Goal: Task Accomplishment & Management: Manage account settings

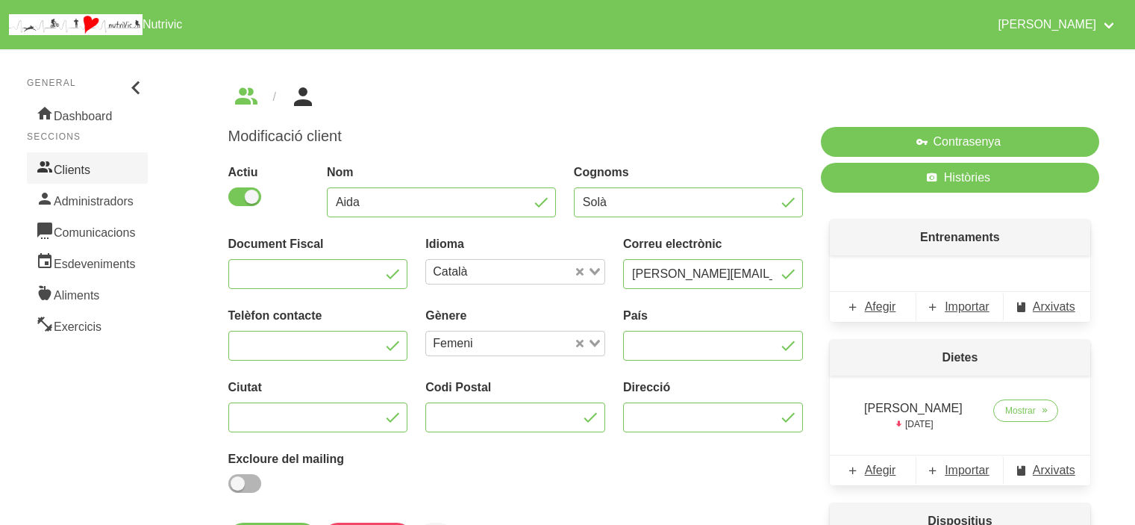
scroll to position [149, 0]
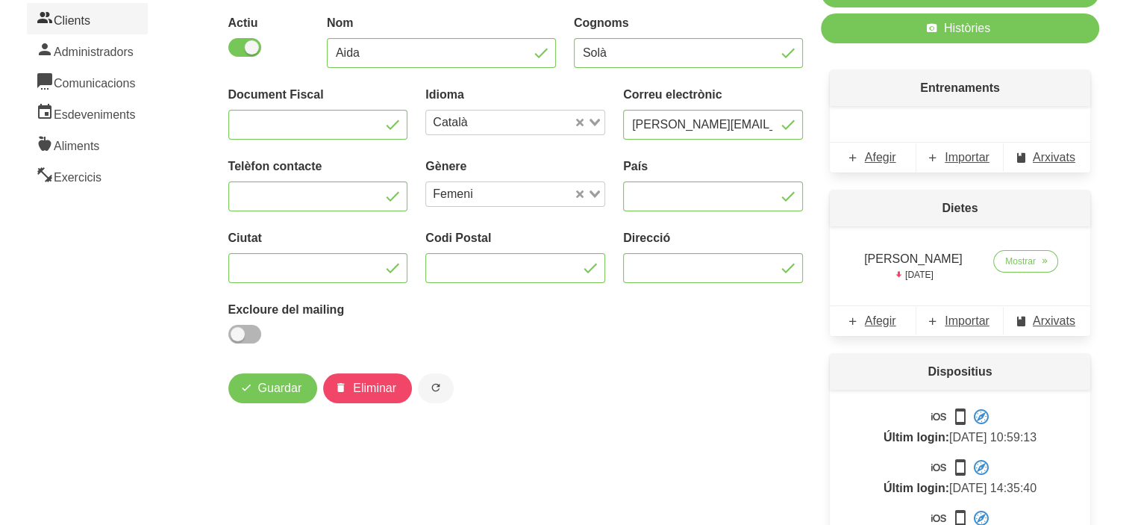
click at [110, 18] on link "Clients" at bounding box center [87, 18] width 121 height 31
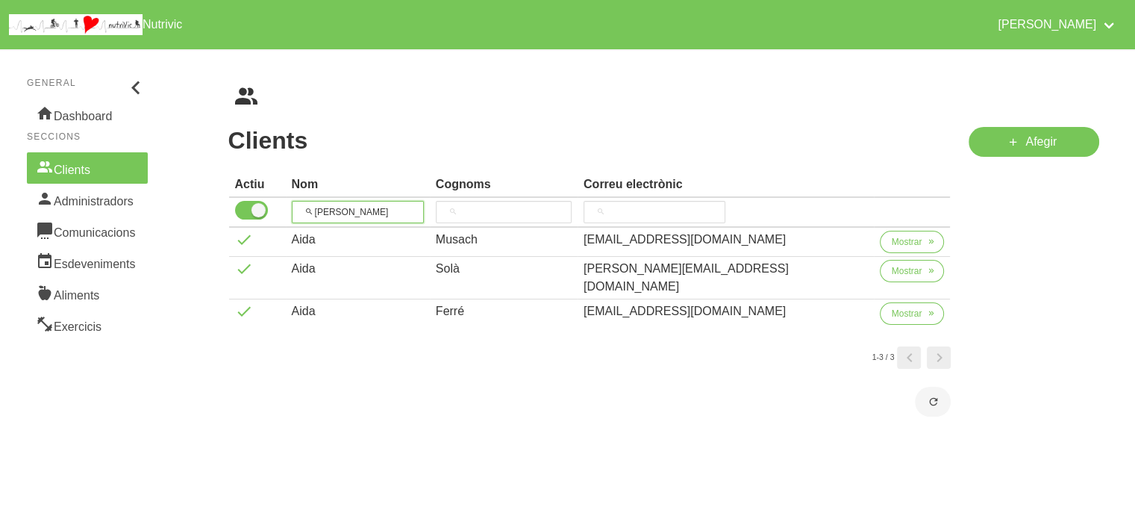
click at [328, 213] on input "[PERSON_NAME]" at bounding box center [358, 212] width 132 height 22
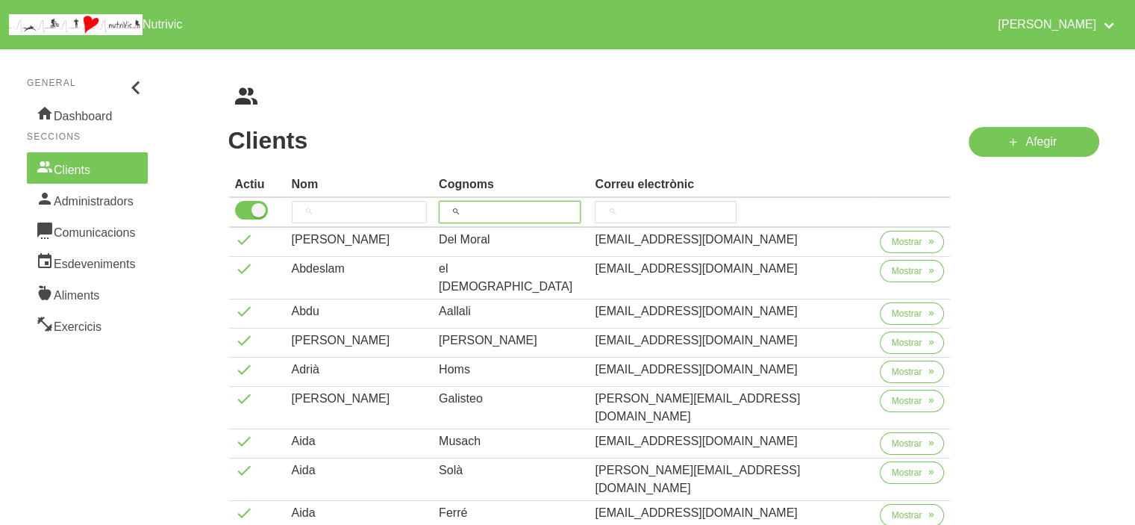
click at [540, 203] on input "search" at bounding box center [510, 212] width 142 height 22
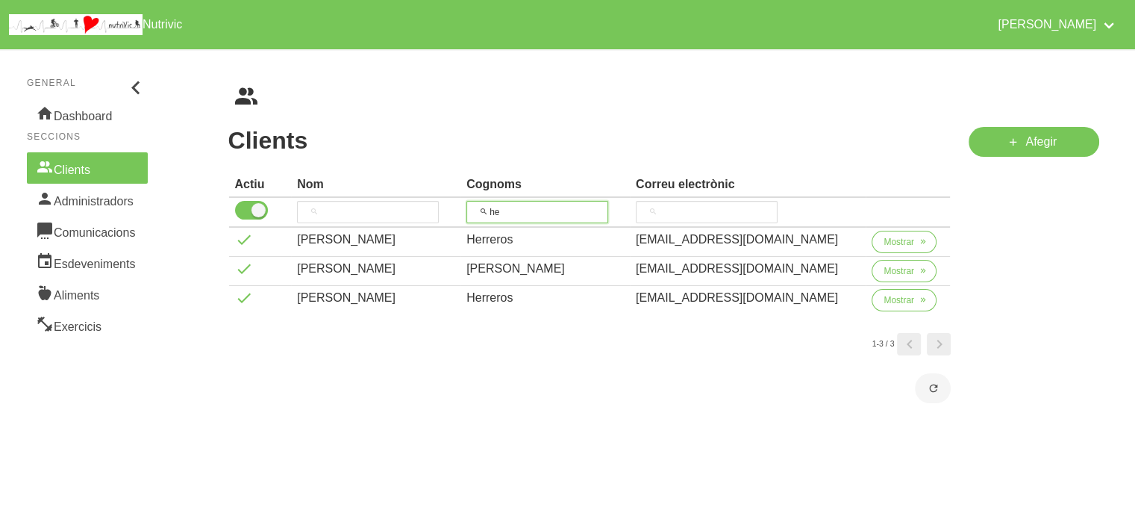
type input "h"
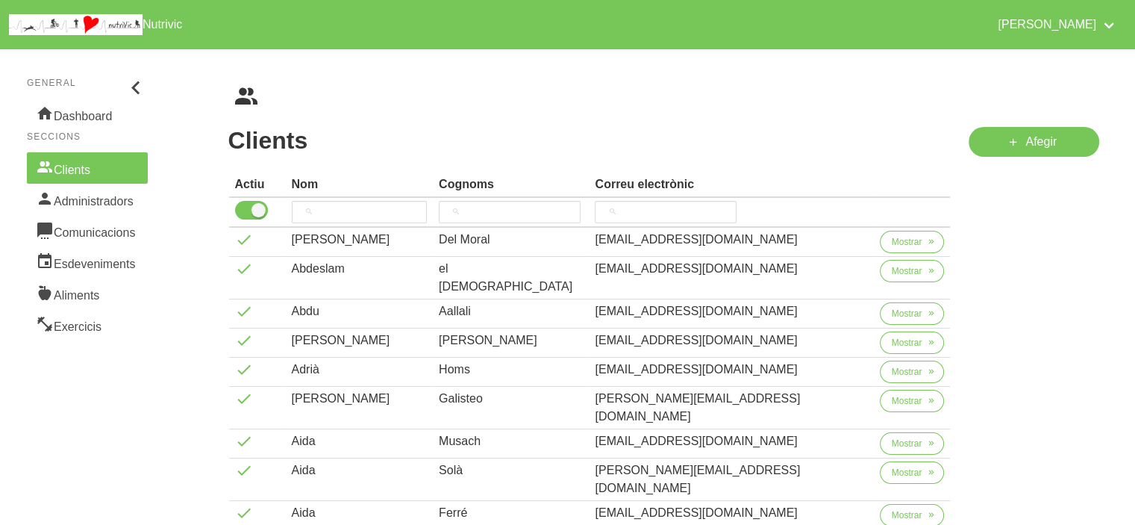
click at [519, 134] on h1 "Clients" at bounding box center [589, 140] width 723 height 27
click at [900, 266] on span "Mostrar" at bounding box center [907, 270] width 31 height 13
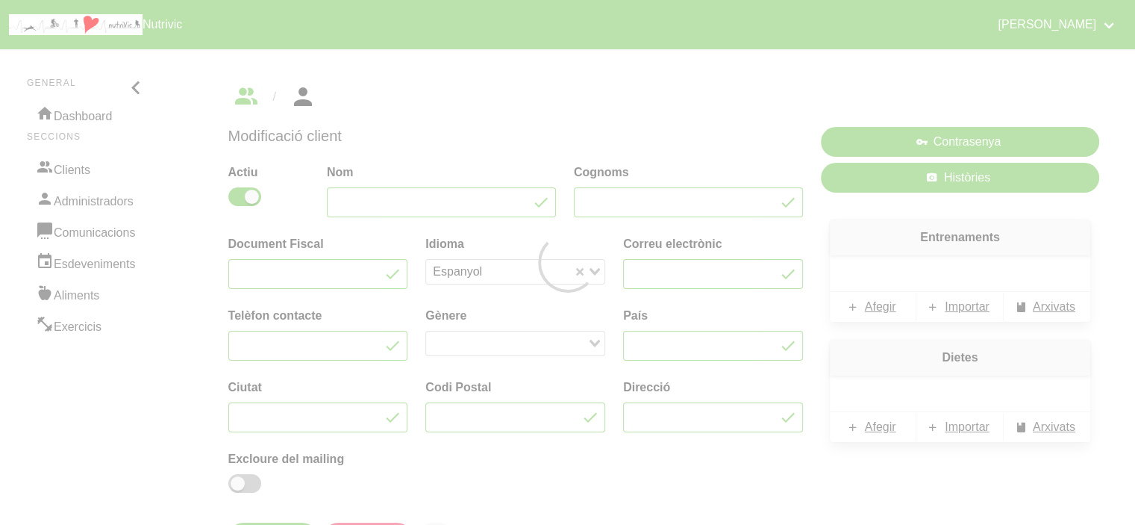
type input "Abdeslam"
type input "el [DEMOGRAPHIC_DATA]"
type input "[EMAIL_ADDRESS][DOMAIN_NAME]"
type input "661101454"
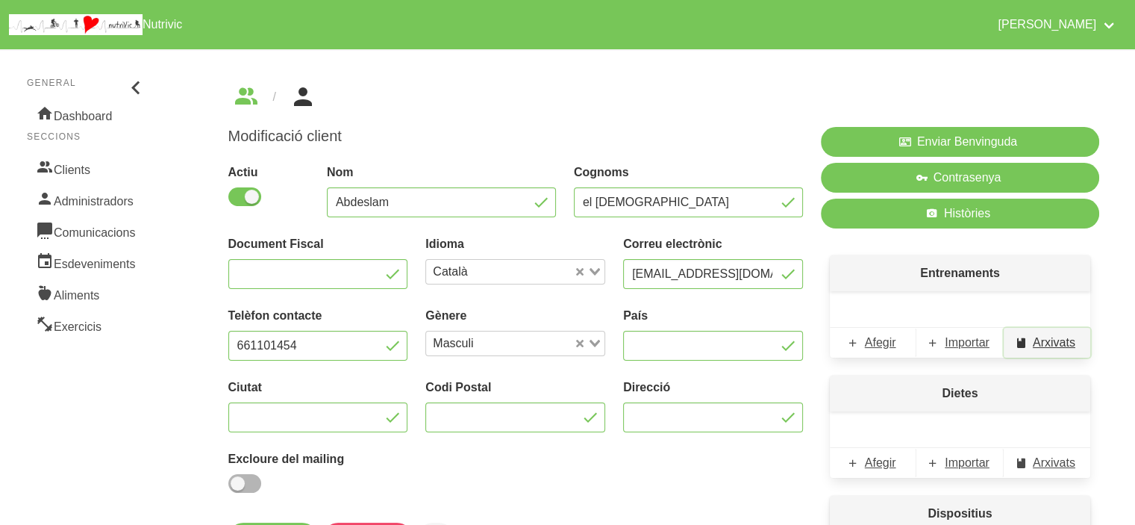
click at [1049, 340] on span "Arxivats" at bounding box center [1054, 343] width 43 height 18
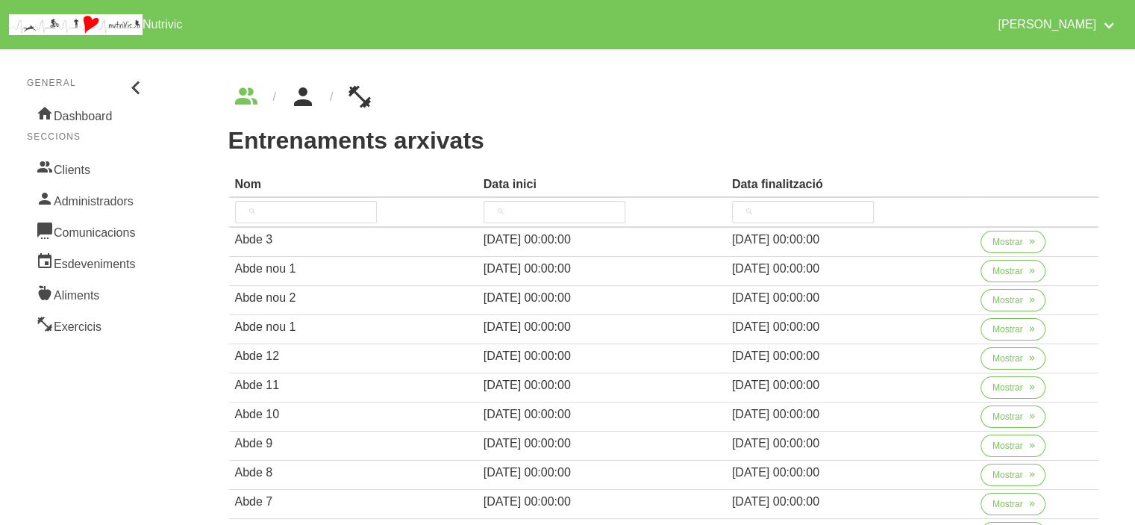
click at [296, 103] on icon "breadcrumbs" at bounding box center [303, 97] width 27 height 40
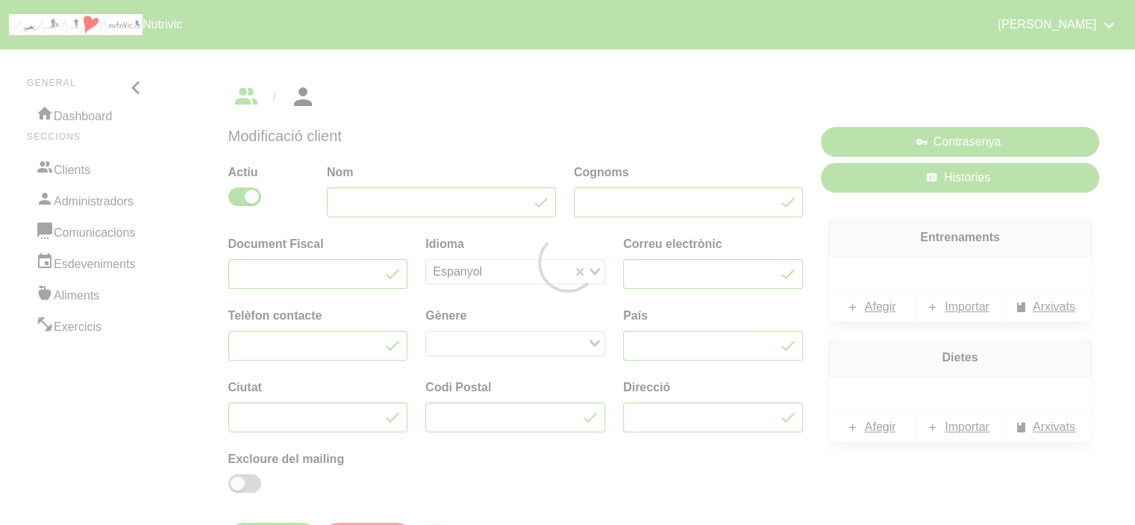
type input "Abdeslam"
type input "el [DEMOGRAPHIC_DATA]"
type input "[EMAIL_ADDRESS][DOMAIN_NAME]"
type input "661101454"
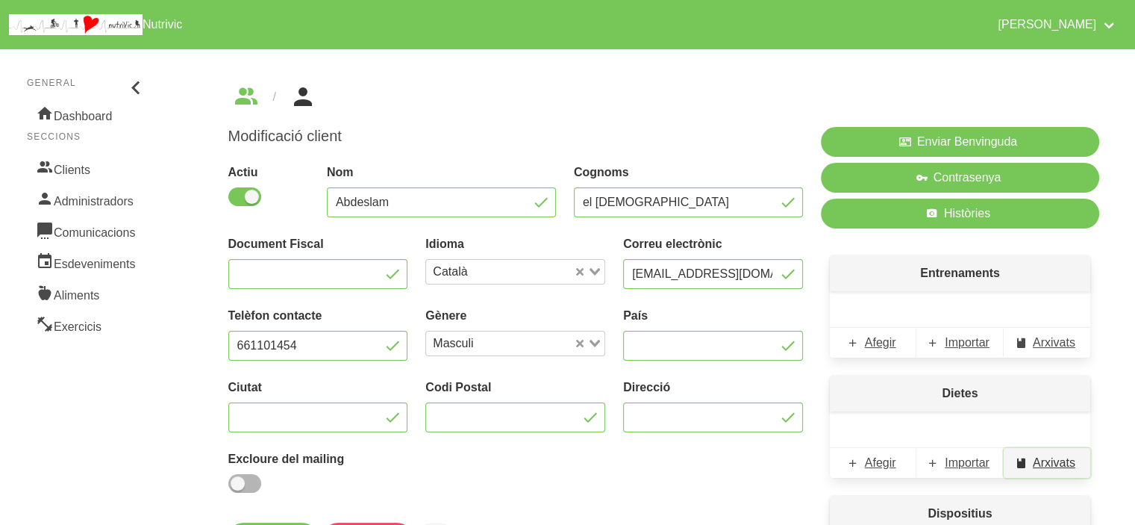
click at [1028, 450] on link "Arxivats" at bounding box center [1047, 463] width 87 height 30
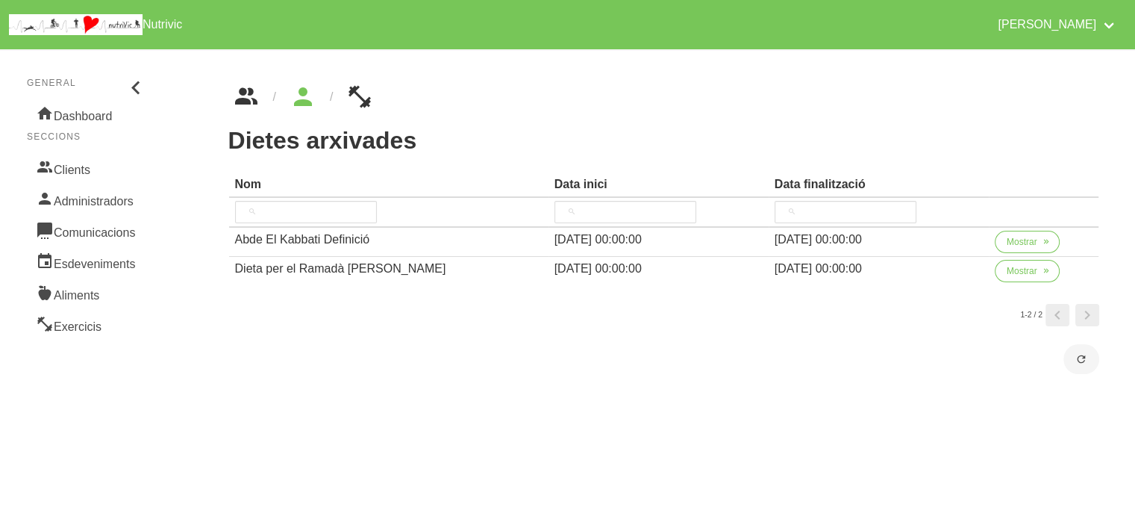
click at [251, 99] on icon "breadcrumbs" at bounding box center [246, 97] width 27 height 40
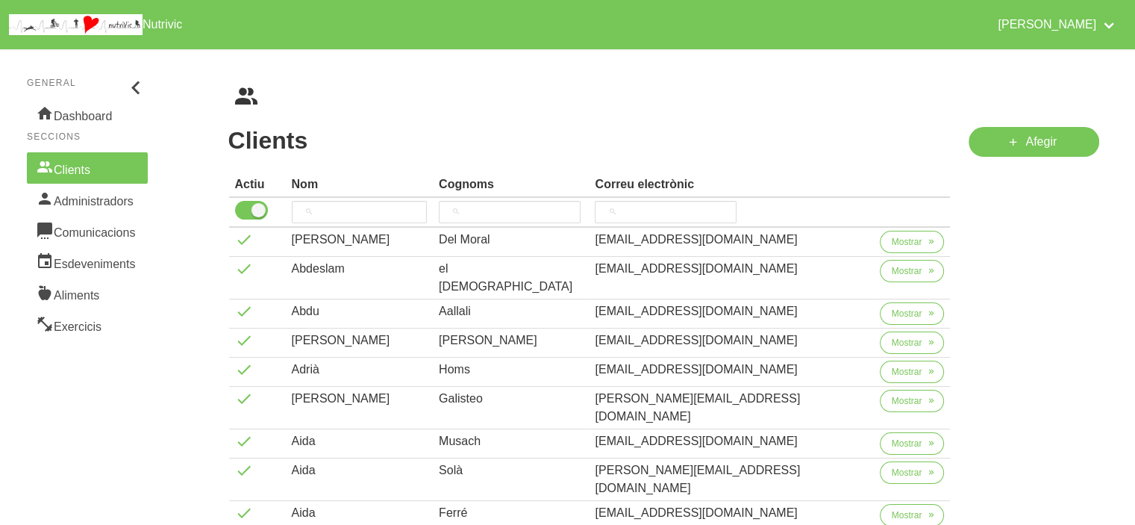
click at [167, 387] on aside "General Dashboard Seccions Clients Administradors Comunicacions Esdeveniments A…" at bounding box center [87, 438] width 193 height 797
click at [166, 407] on aside "General Dashboard Seccions Clients Administradors Comunicacions Esdeveniments A…" at bounding box center [87, 438] width 193 height 797
click at [779, 89] on ul "breadcrumbs" at bounding box center [664, 97] width 872 height 24
